Goal: Information Seeking & Learning: Learn about a topic

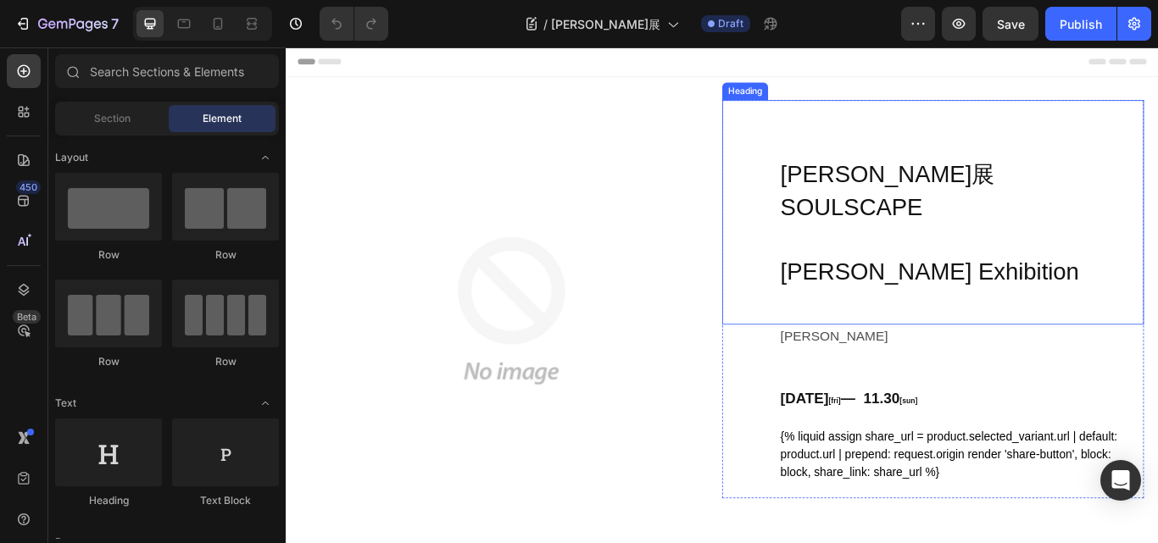
click at [990, 230] on h1 "[PERSON_NAME]展 SOULSCAPE [PERSON_NAME] Exhibition" at bounding box center [1040, 240] width 492 height 262
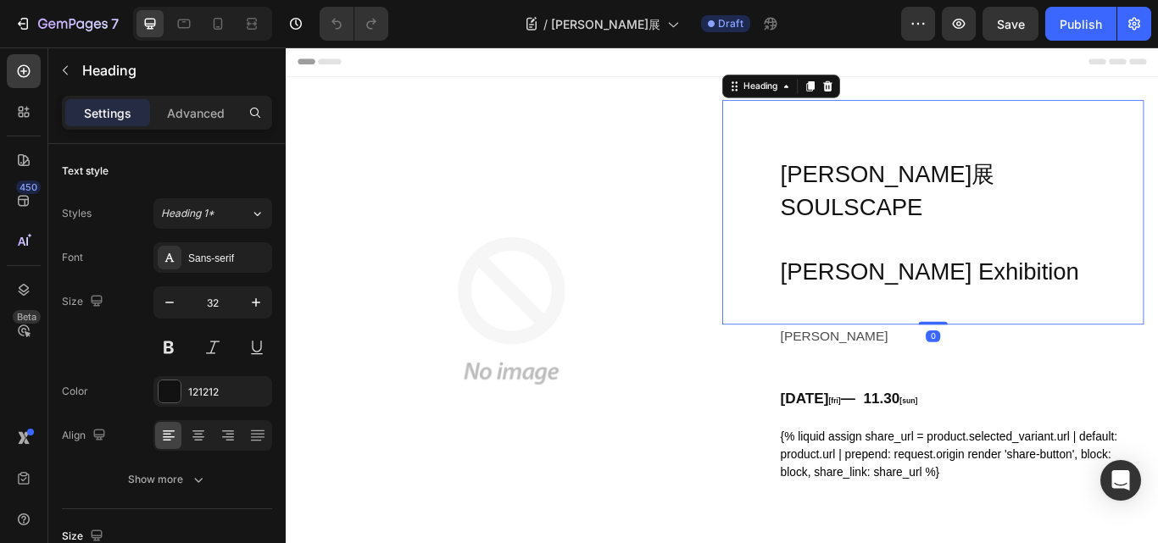
click at [1004, 232] on h1 "[PERSON_NAME]展 SOULSCAPE [PERSON_NAME] Exhibition" at bounding box center [1040, 240] width 492 height 262
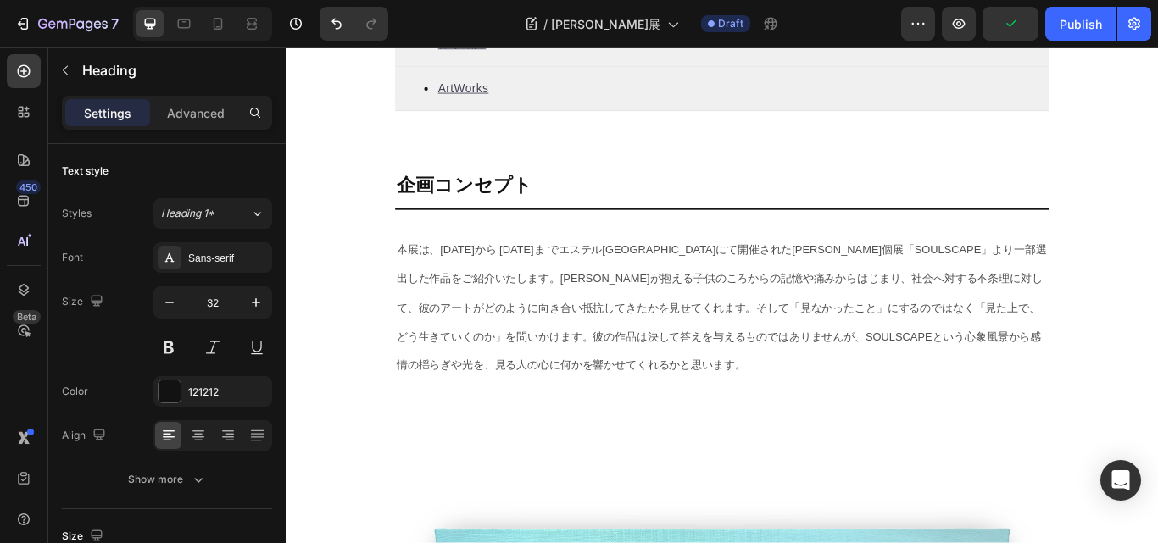
scroll to position [848, 0]
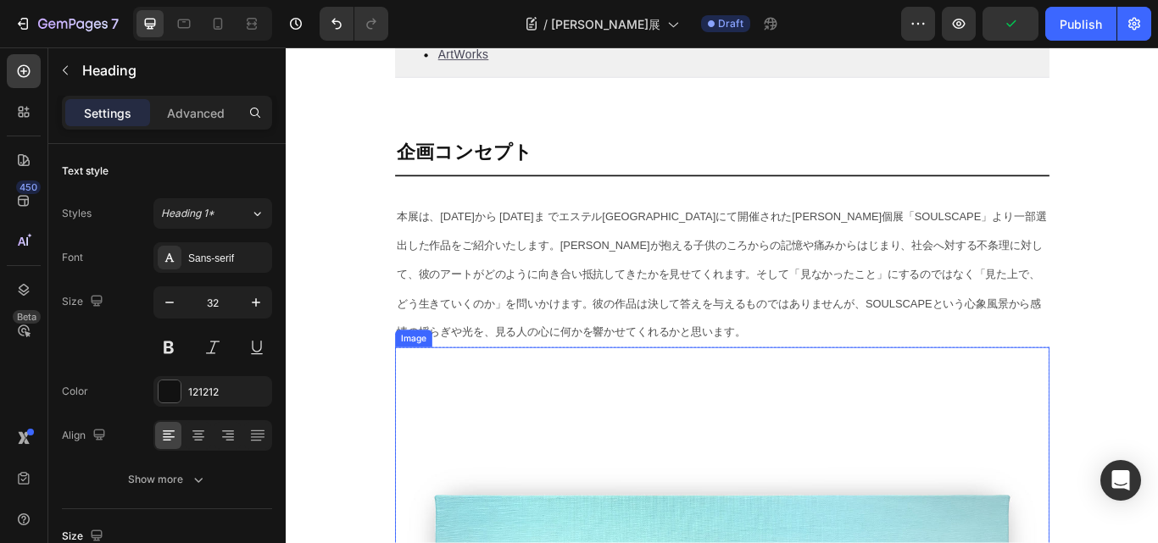
click at [711, 387] on span "てきたかを見せてくれます。そして「見なかったこと」にするのではなく「見た上で、どう生きていくのか」を問いかけます。彼の作品は決して答えを与えるものではありませ…" at bounding box center [791, 346] width 752 height 82
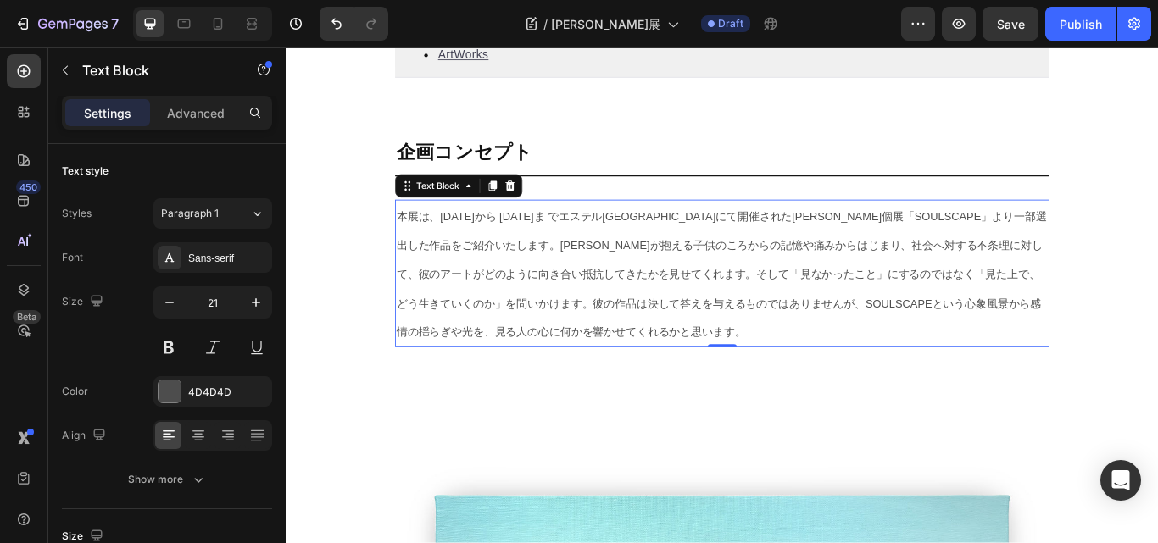
click at [481, 263] on p "本展は、[DATE]から [DATE]ま でエステル[GEOGRAPHIC_DATA]にて開催された[PERSON_NAME]個展「SOULSCAPE」より…" at bounding box center [795, 311] width 760 height 169
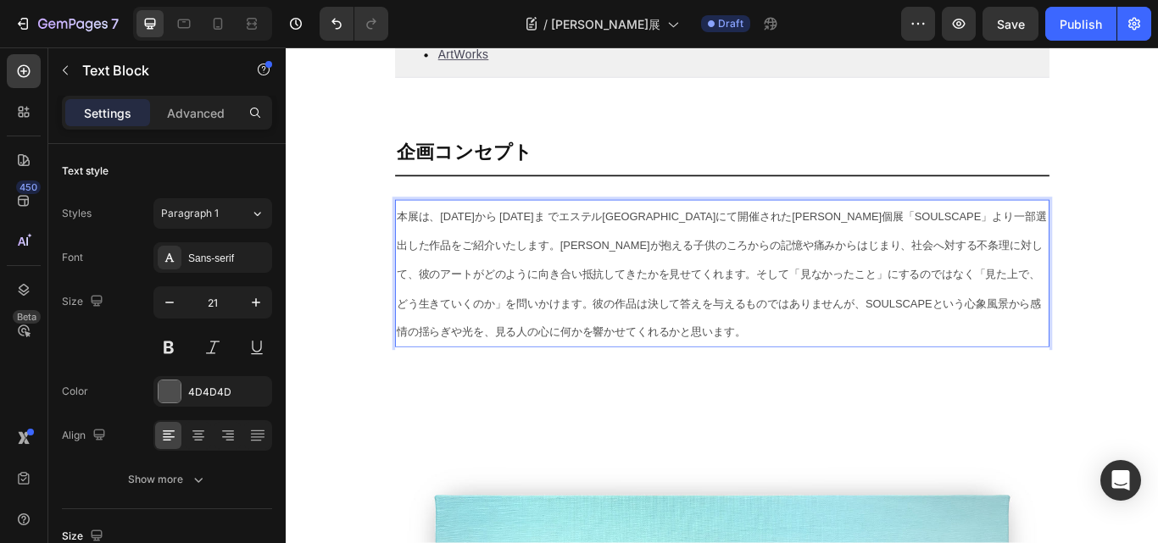
click at [510, 245] on span "本展は、[DATE]から [DATE]ま でエステル[GEOGRAPHIC_DATA]にて開催された[PERSON_NAME]個展「SOULSCAPE」より…" at bounding box center [794, 261] width 758 height 48
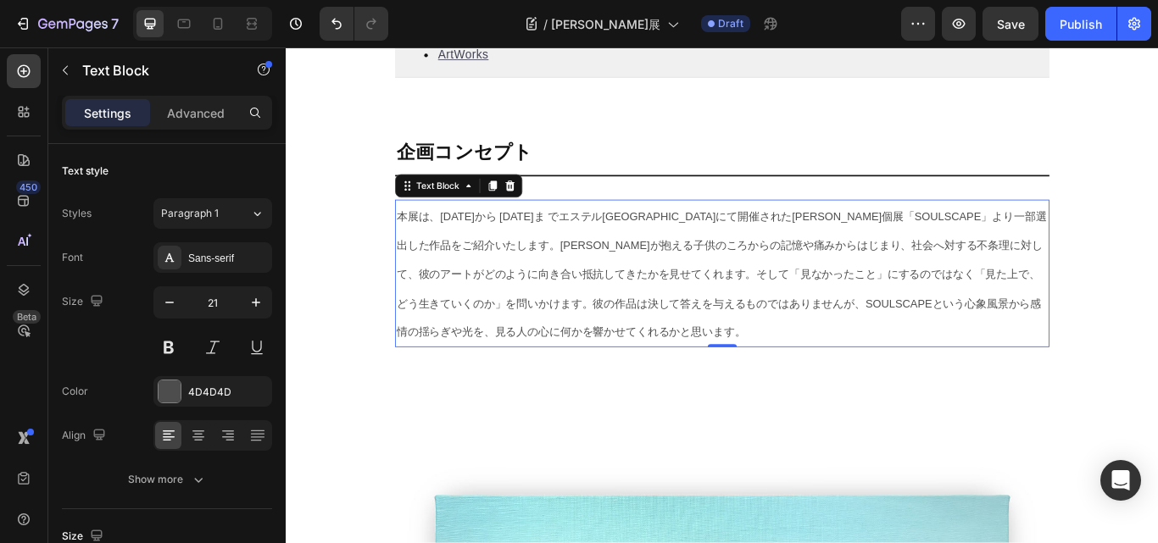
click at [524, 253] on span "本展は、[DATE]から [DATE]ま でエステル[GEOGRAPHIC_DATA]にて開催された[PERSON_NAME]個展「SOULSCAPE」より…" at bounding box center [794, 261] width 758 height 48
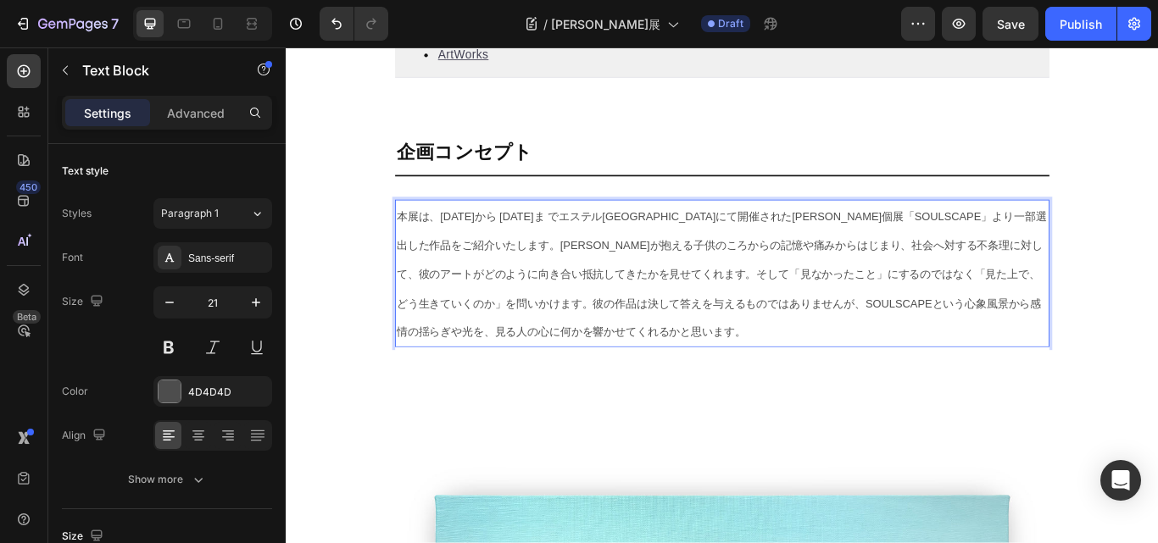
click at [459, 246] on span "本展は、[DATE]から [DATE]ま でエステル[GEOGRAPHIC_DATA]にて開催された[PERSON_NAME]個展「SOULSCAPE」より…" at bounding box center [794, 261] width 758 height 48
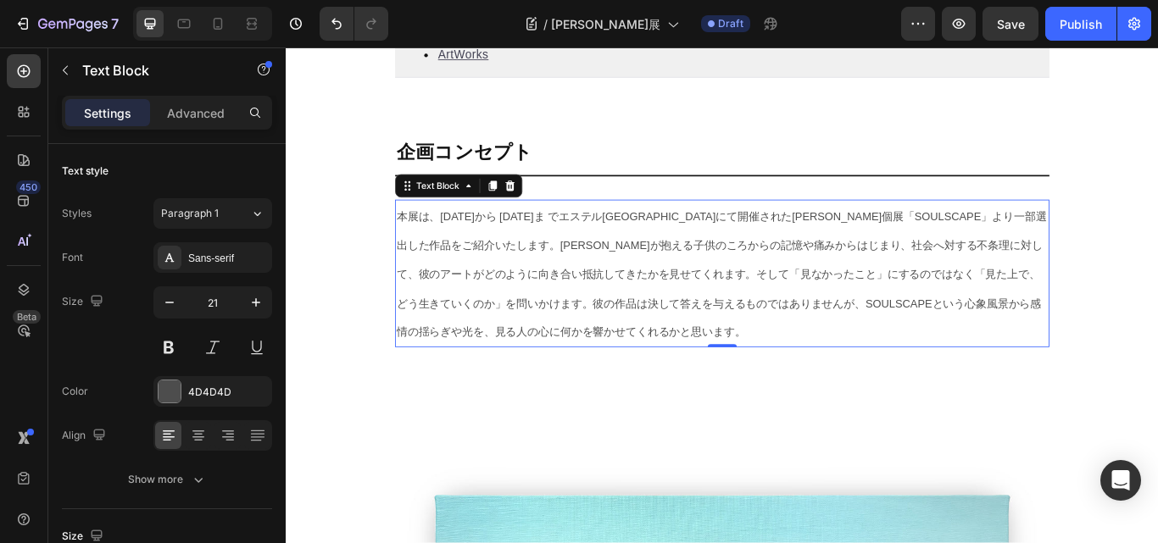
click at [522, 328] on p "本展は、[DATE]から [DATE]ま でエステル[GEOGRAPHIC_DATA]にて開催された[PERSON_NAME]個展「SOULSCAPE」より…" at bounding box center [795, 311] width 760 height 169
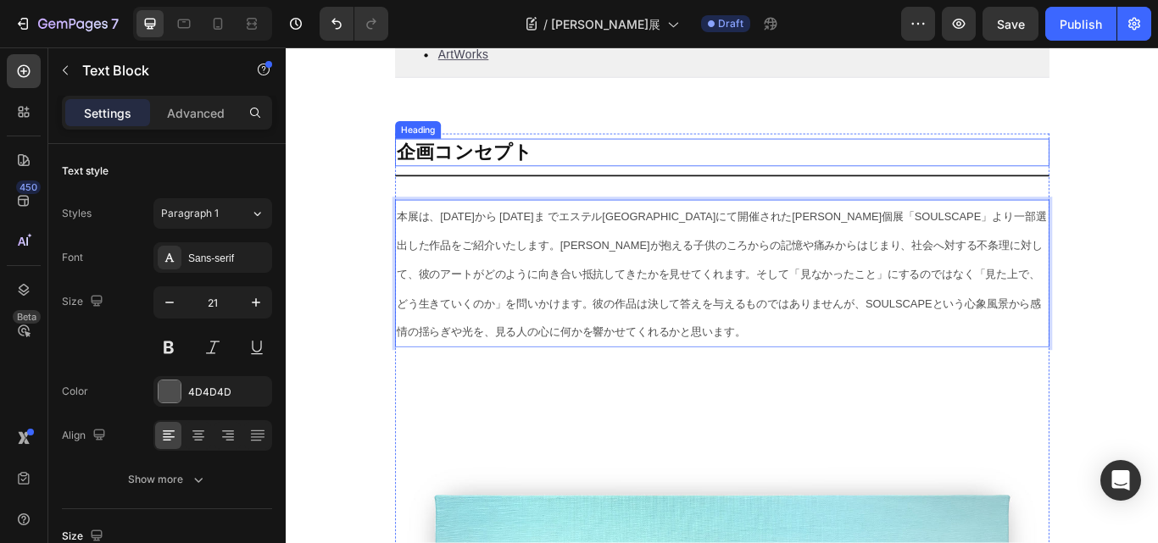
click at [471, 180] on strong "企画コンセプト" at bounding box center [494, 169] width 159 height 25
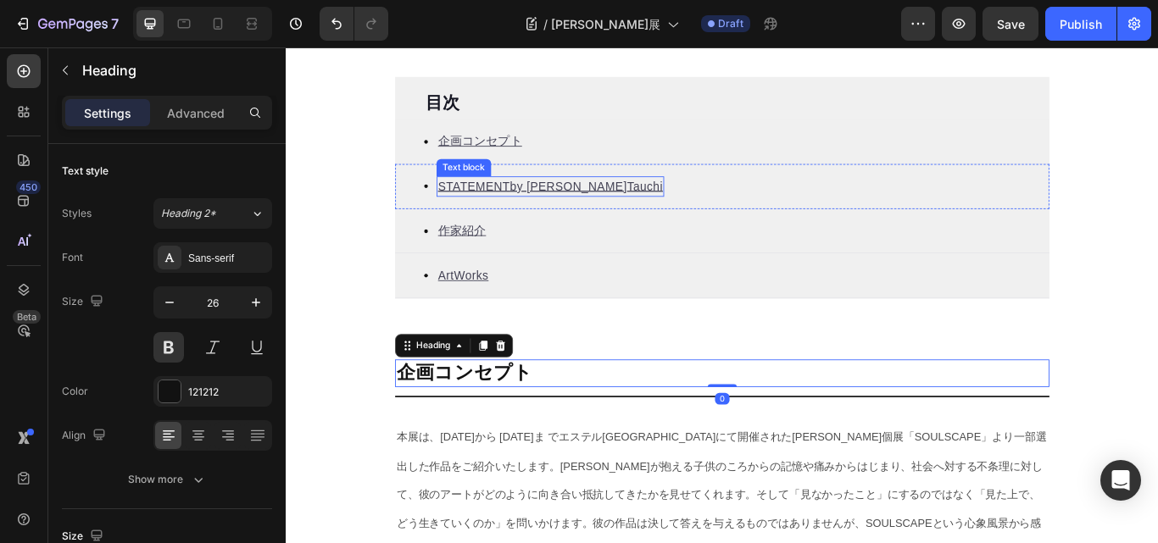
scroll to position [509, 0]
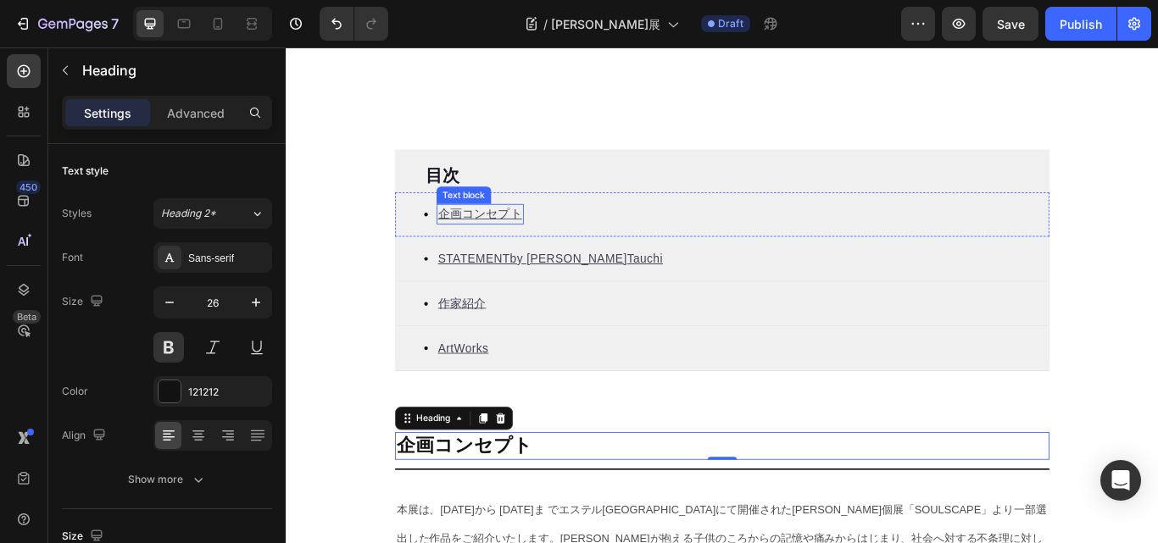
click at [508, 240] on u "企画コンセプト" at bounding box center [512, 242] width 98 height 14
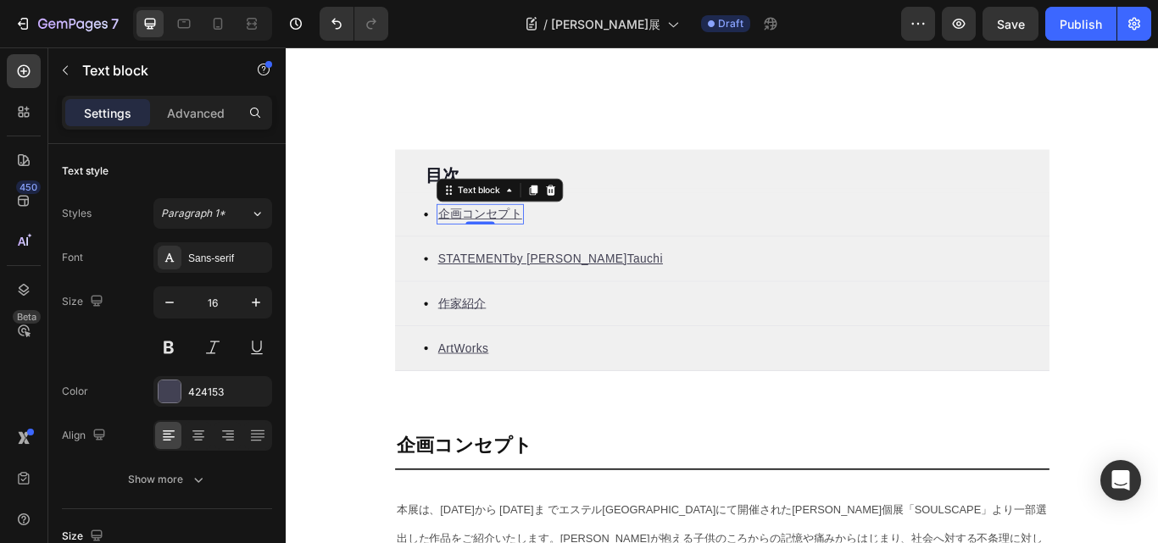
click at [508, 237] on u "企画コンセプト" at bounding box center [512, 242] width 98 height 14
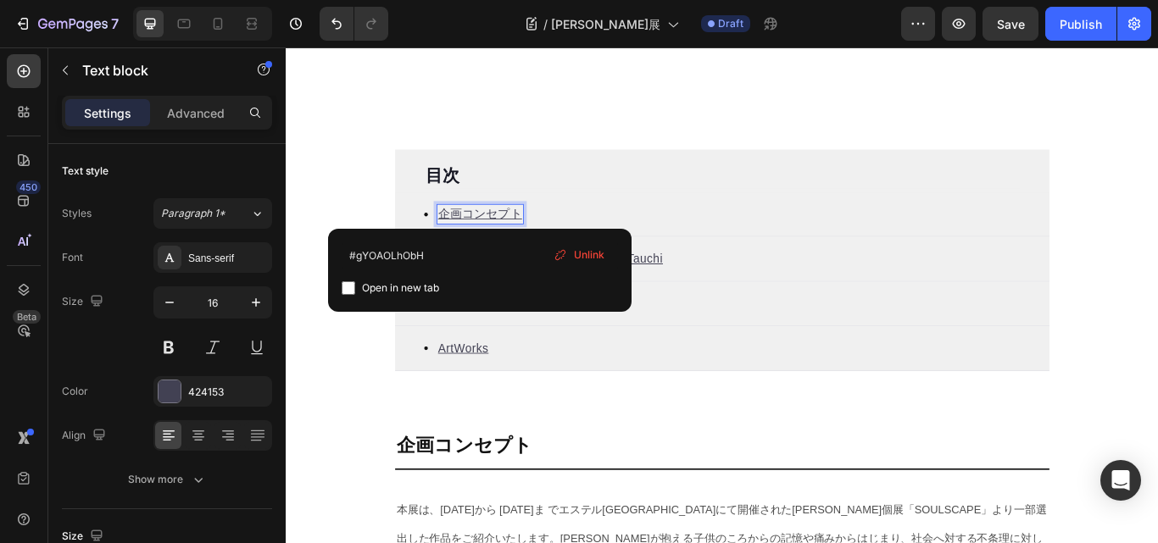
click at [508, 237] on u "企画コンセプト" at bounding box center [512, 242] width 98 height 14
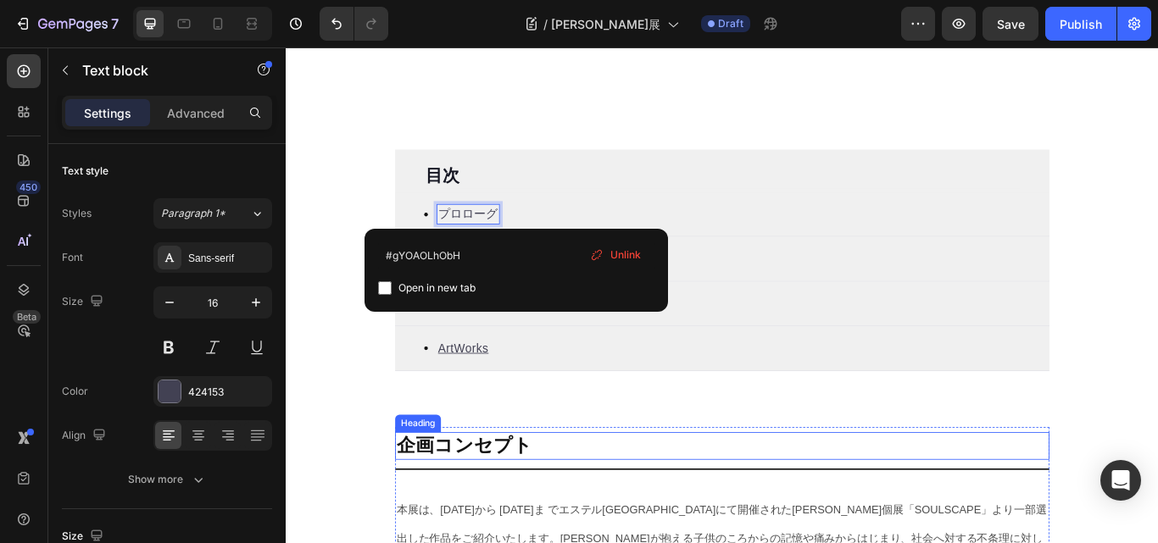
click at [534, 510] on strong "企画コンセプト" at bounding box center [494, 511] width 159 height 25
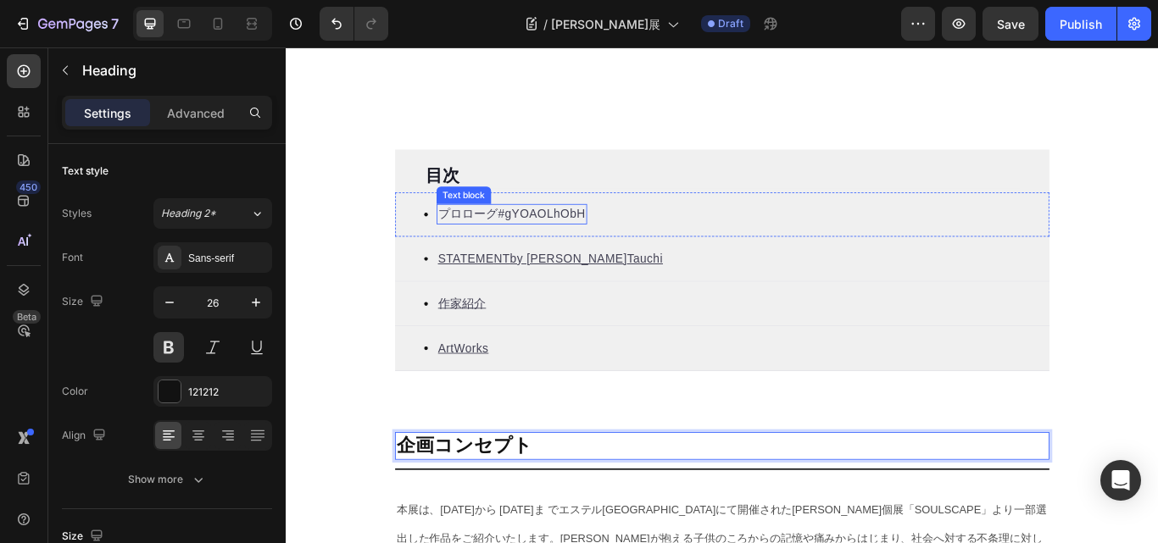
click at [504, 244] on p "プロローグ #gYOAOLhObH" at bounding box center [549, 242] width 172 height 20
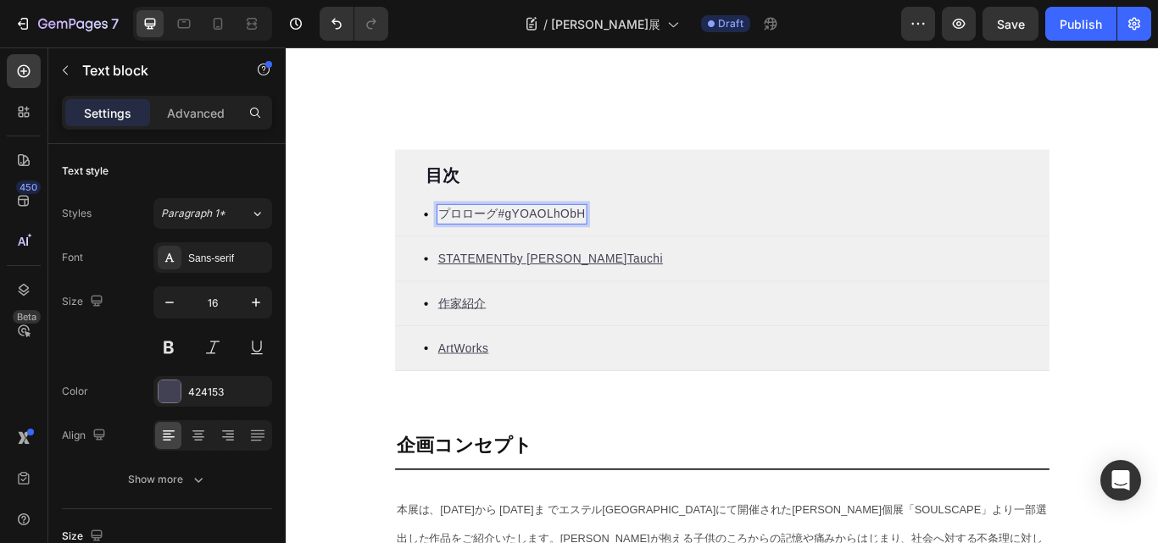
click at [533, 238] on link "#gYOAOLhObH" at bounding box center [584, 242] width 102 height 14
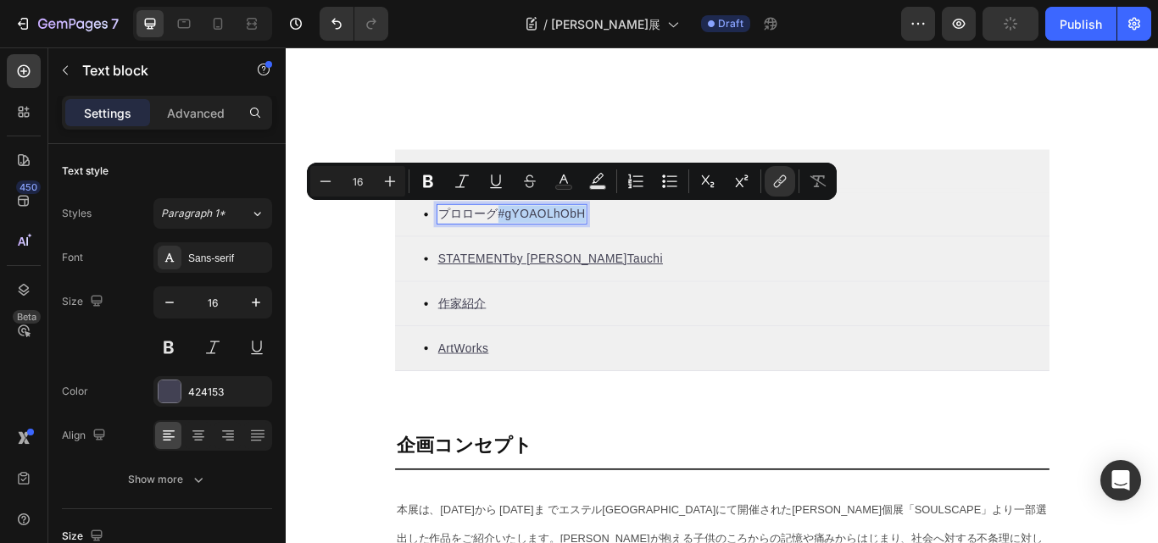
drag, startPoint x: 527, startPoint y: 238, endPoint x: 622, endPoint y: 237, distance: 95.0
click at [622, 237] on link "#gYOAOLhObH" at bounding box center [584, 242] width 102 height 14
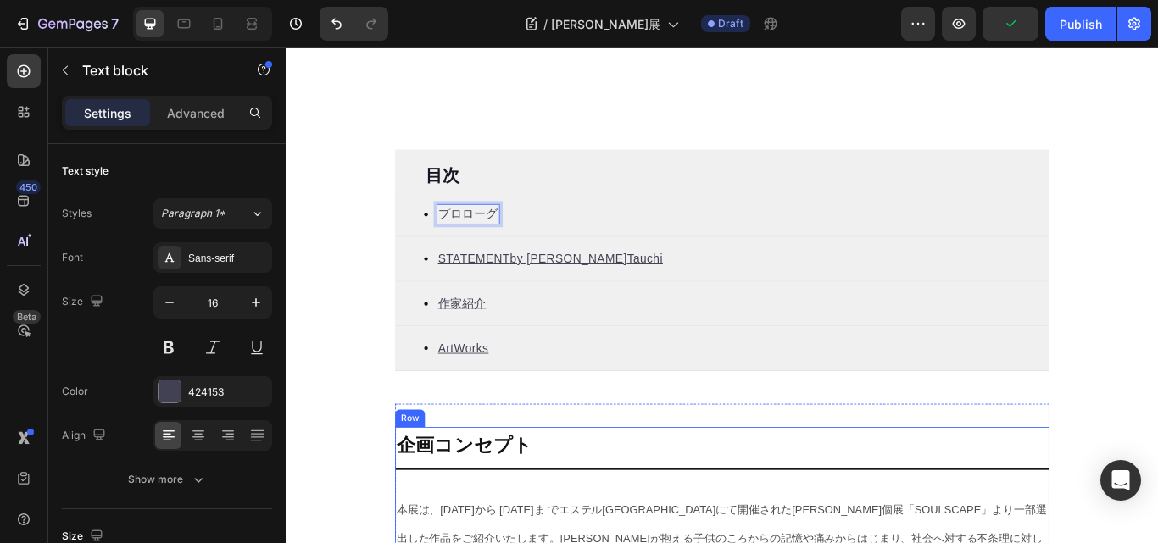
click at [489, 512] on strong "企画コンセプト" at bounding box center [494, 511] width 159 height 25
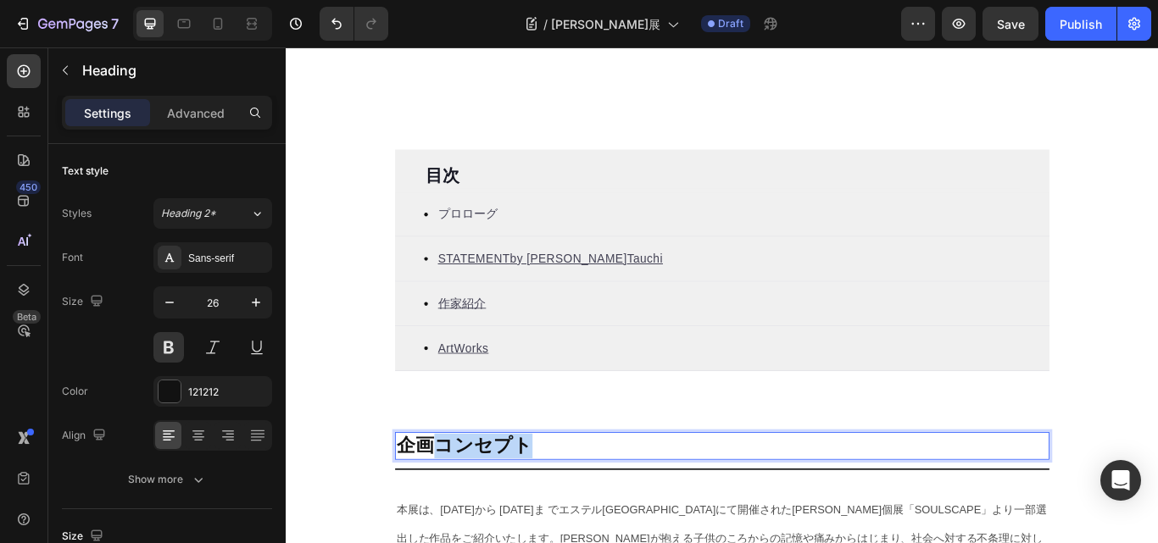
click at [548, 508] on strong "企画コンセプト" at bounding box center [494, 511] width 159 height 25
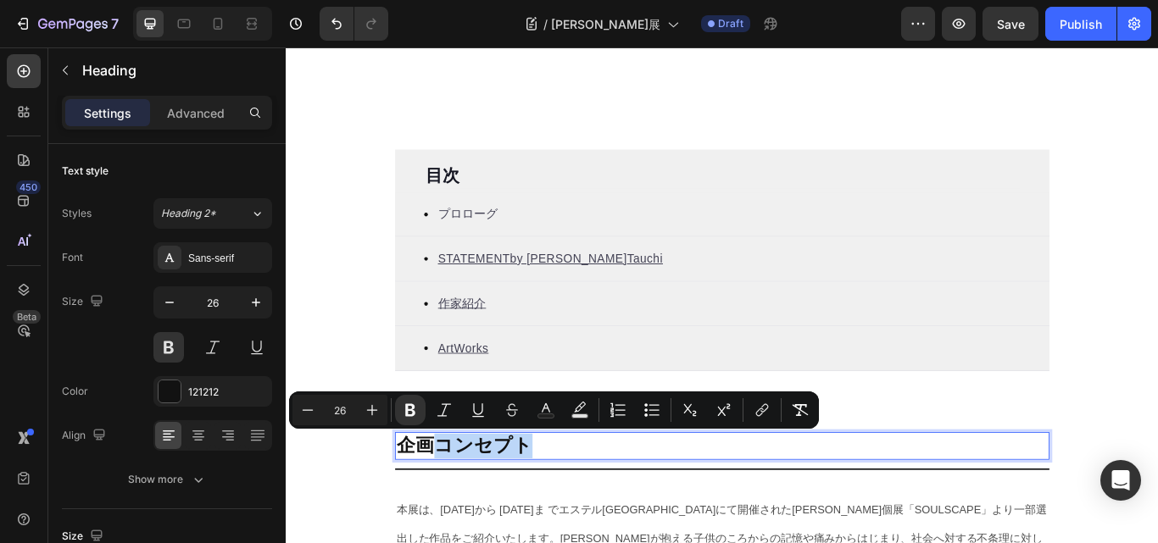
click at [577, 508] on p "企画コンセプト" at bounding box center [795, 513] width 760 height 29
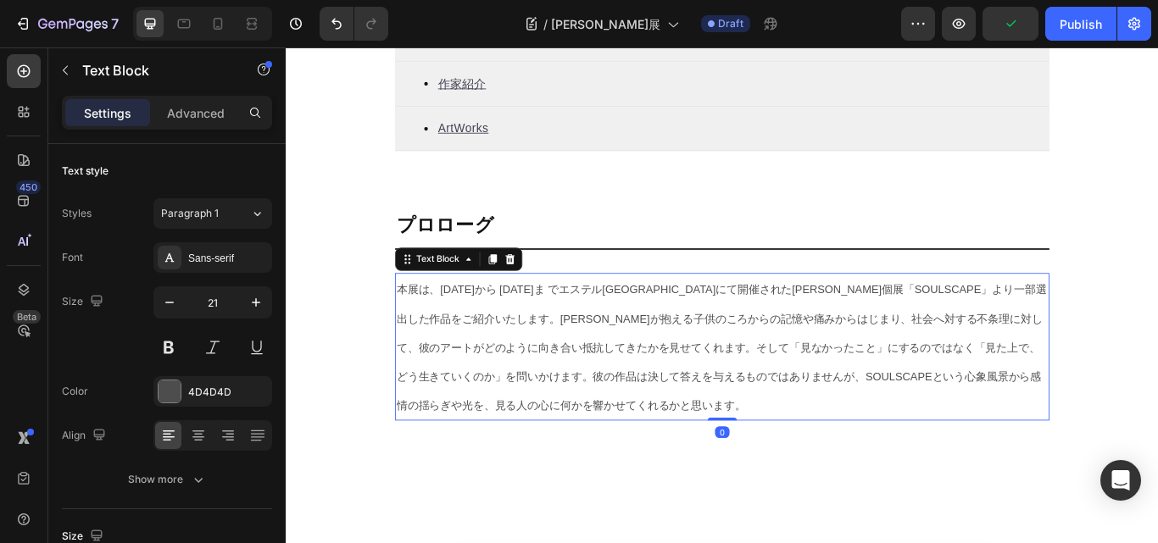
scroll to position [763, 0]
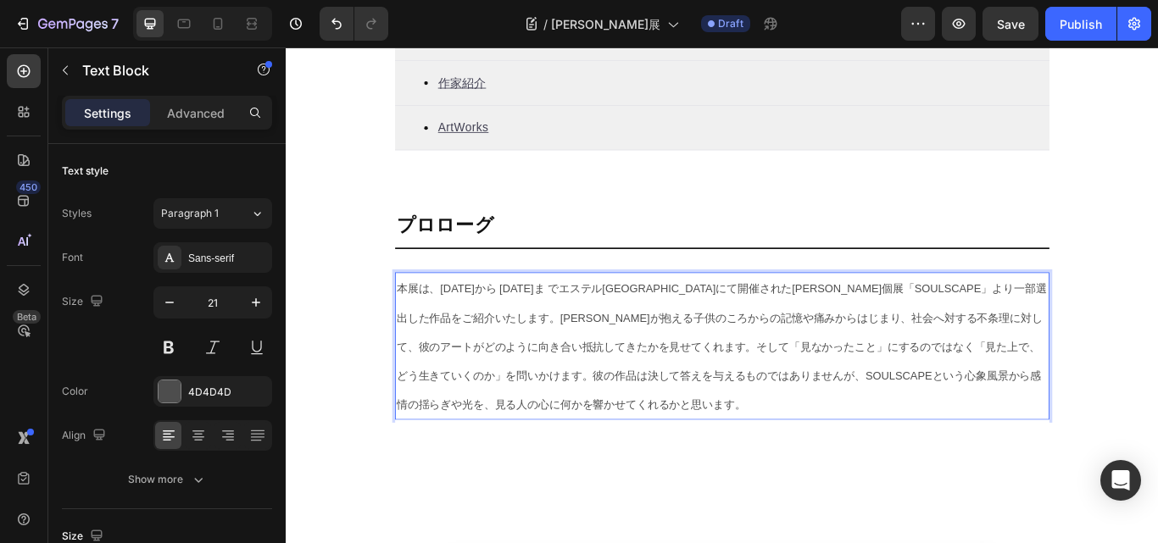
click at [501, 329] on span "本展は、[DATE]から [DATE]ま でエステル[GEOGRAPHIC_DATA]にて開催された[PERSON_NAME]個展「SOULSCAPE」より…" at bounding box center [794, 346] width 758 height 48
